Goal: Task Accomplishment & Management: Use online tool/utility

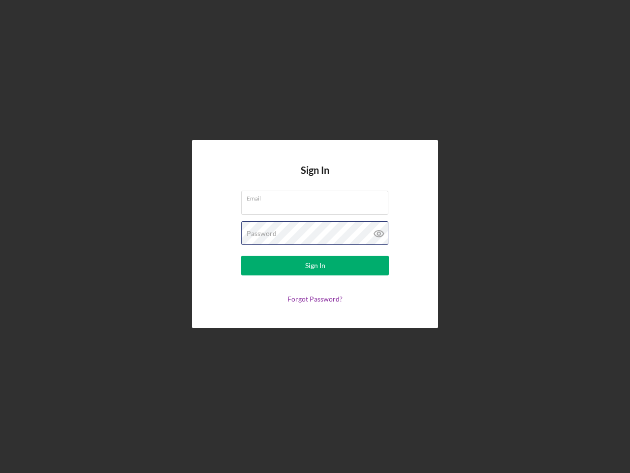
click at [315, 236] on div "Password" at bounding box center [315, 233] width 148 height 25
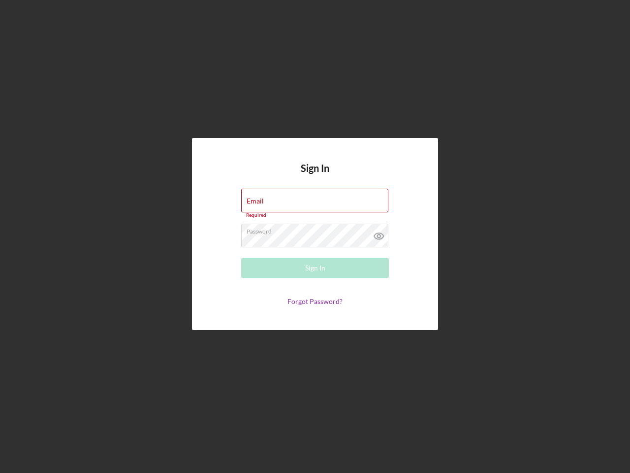
click at [379, 233] on icon at bounding box center [379, 236] width 25 height 25
